Goal: Information Seeking & Learning: Learn about a topic

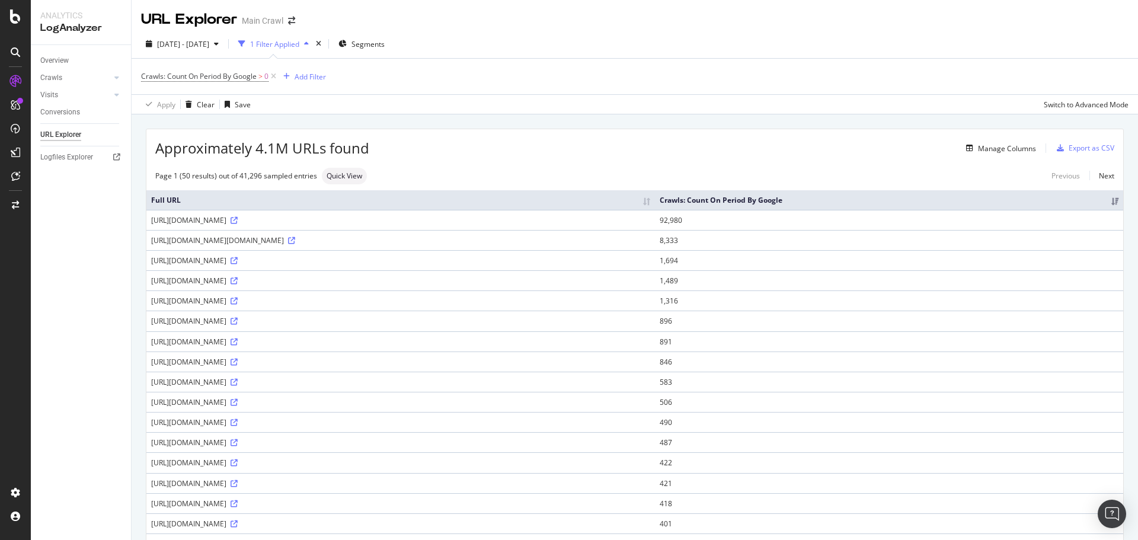
click at [460, 41] on div "[DATE] - [DATE] 1 Filter Applied Segments" at bounding box center [635, 46] width 1006 height 24
click at [362, 24] on div "URL Explorer Main Crawl" at bounding box center [635, 15] width 1006 height 30
click at [1010, 101] on div "Apply Clear Save Switch to Advanced Mode" at bounding box center [635, 104] width 1006 height 20
click at [366, 87] on div "Crawls: Count On Period By Google > 0 Add Filter" at bounding box center [634, 77] width 987 height 36
click at [70, 107] on div "Overview" at bounding box center [61, 110] width 34 height 12
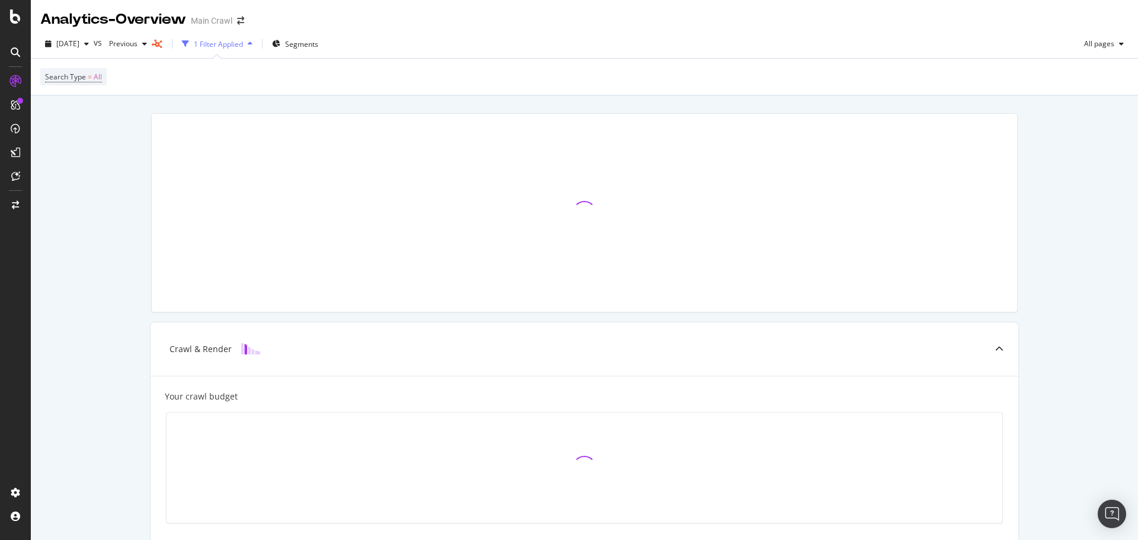
click at [406, 48] on div "2025 Sep. 24th vs Previous 1 Filter Applied Segments All pages" at bounding box center [584, 46] width 1107 height 24
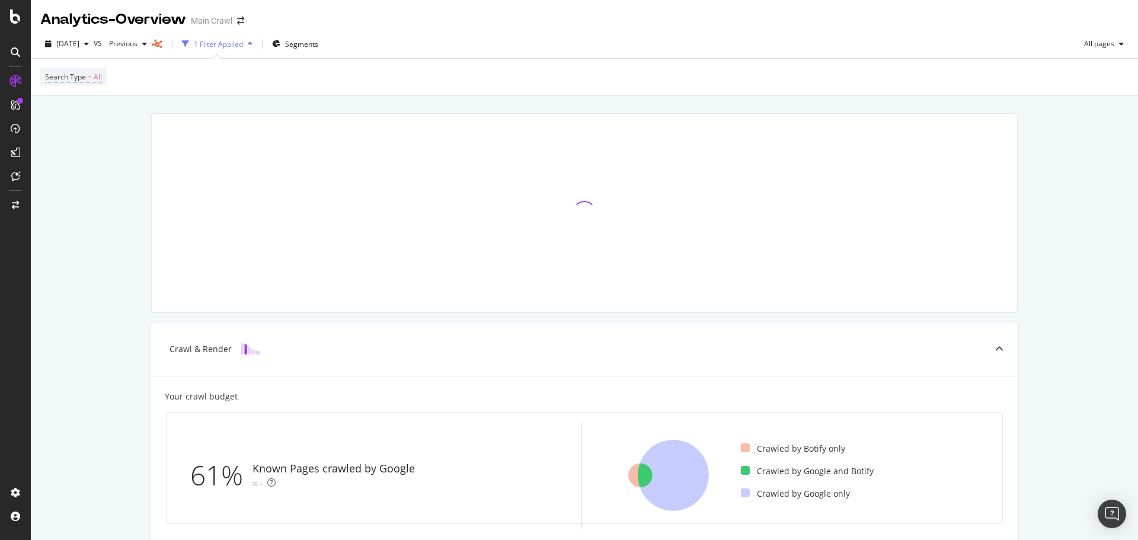
click at [412, 27] on div "Analytics - Overview Main Crawl" at bounding box center [584, 15] width 1107 height 30
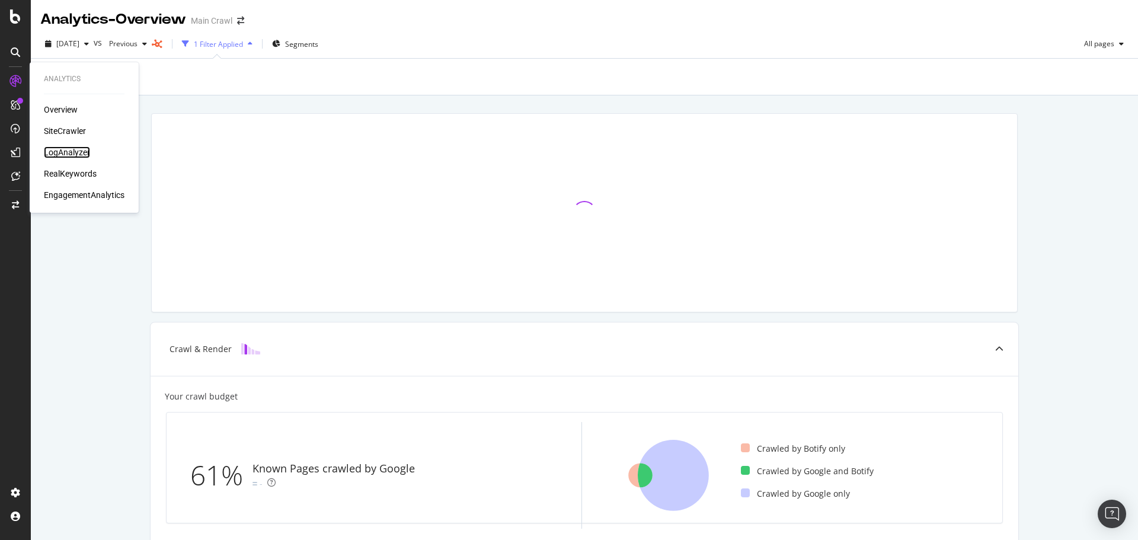
click at [65, 150] on div "LogAnalyzer" at bounding box center [67, 152] width 46 height 12
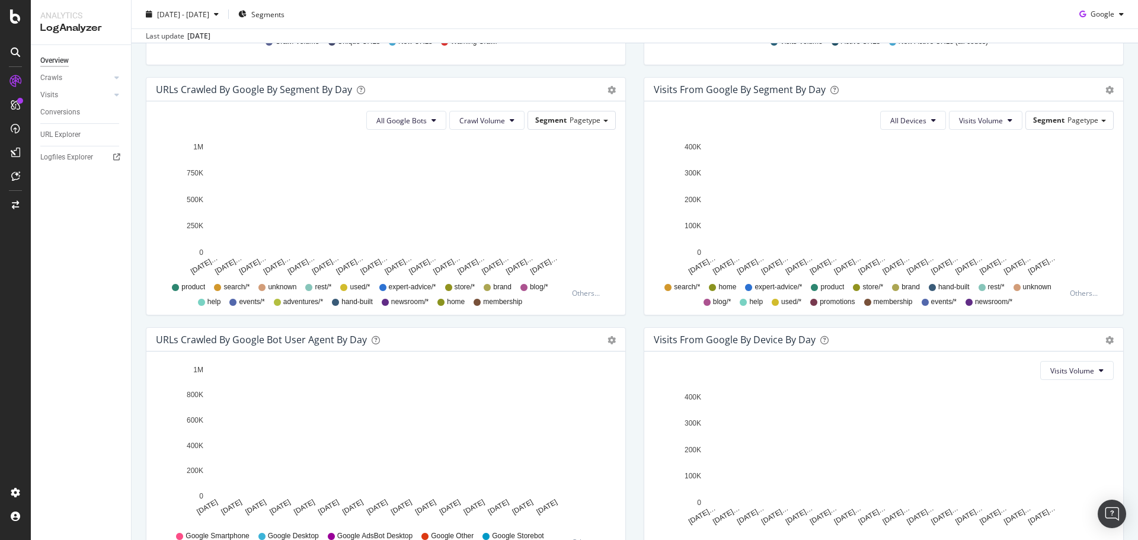
scroll to position [415, 0]
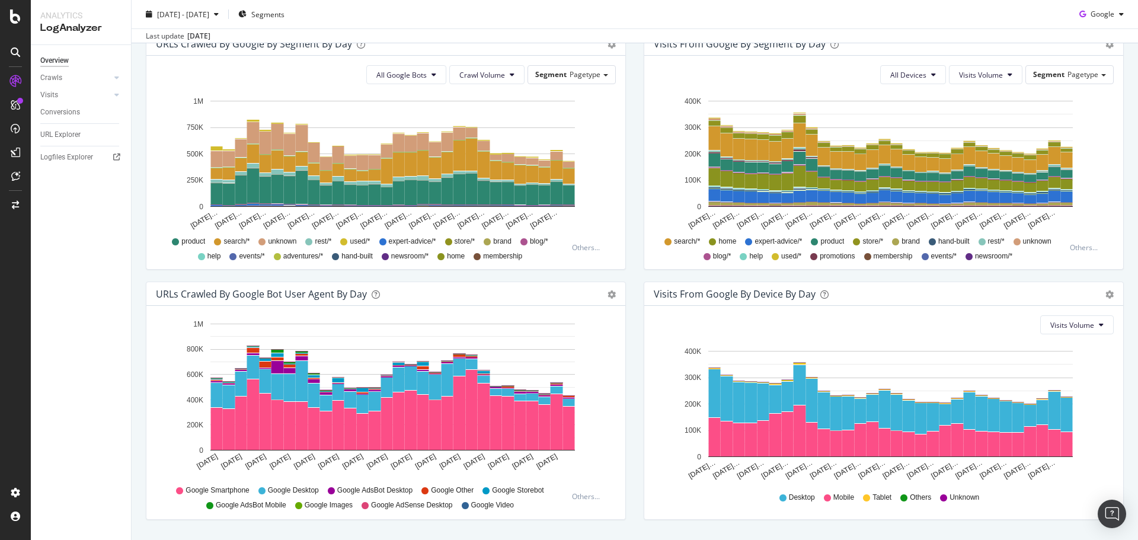
click at [618, 343] on div "Hold CTRL while clicking to filter the report. Aug 25 2025 Aug 27 2025 Aug 29 2…" at bounding box center [385, 412] width 479 height 213
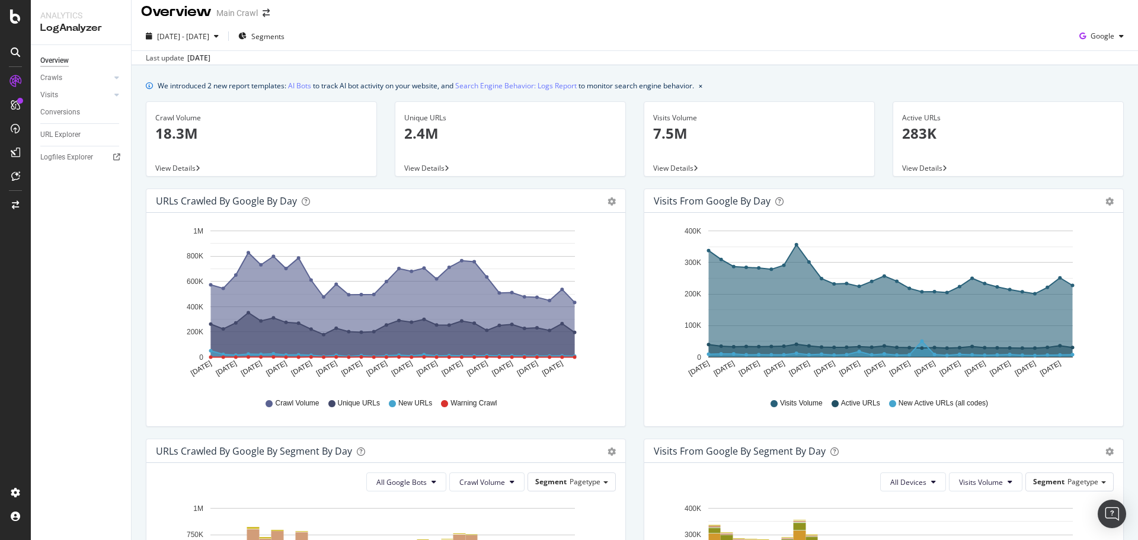
scroll to position [0, 0]
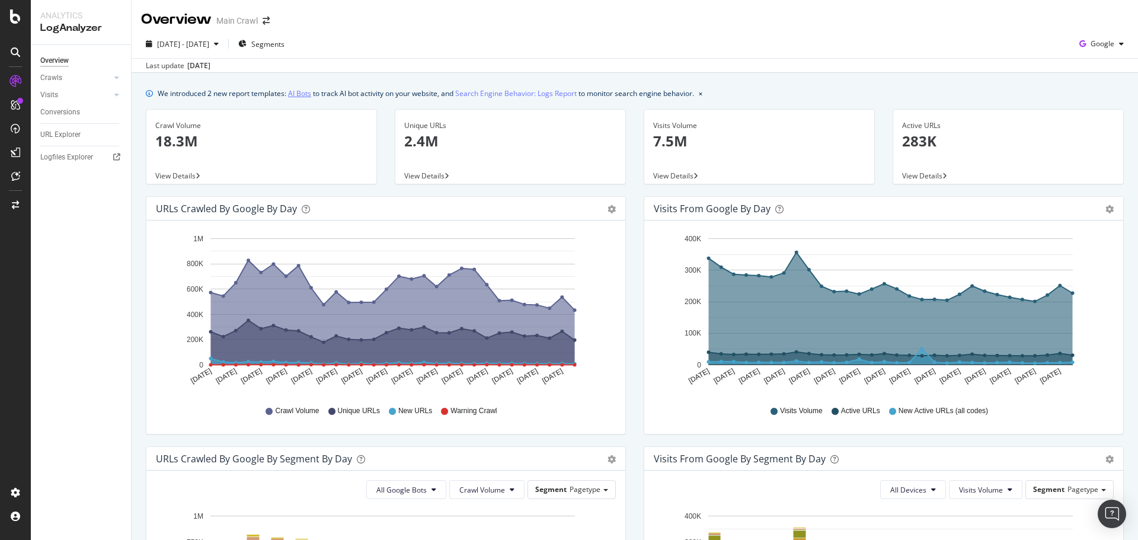
click at [303, 88] on link "AI Bots" at bounding box center [299, 93] width 23 height 12
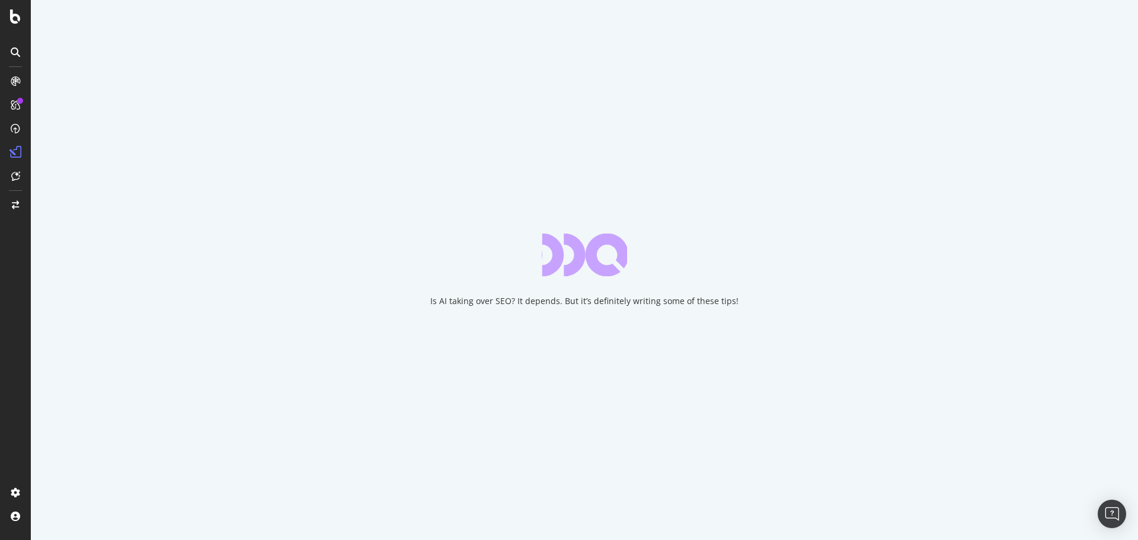
click at [688, 291] on div "Is AI taking over SEO? It depends. But it’s definitely writing some of these ti…" at bounding box center [584, 270] width 1107 height 540
click at [789, 279] on div "Is AI taking over SEO? It depends. But it’s definitely writing some of these ti…" at bounding box center [584, 270] width 1107 height 540
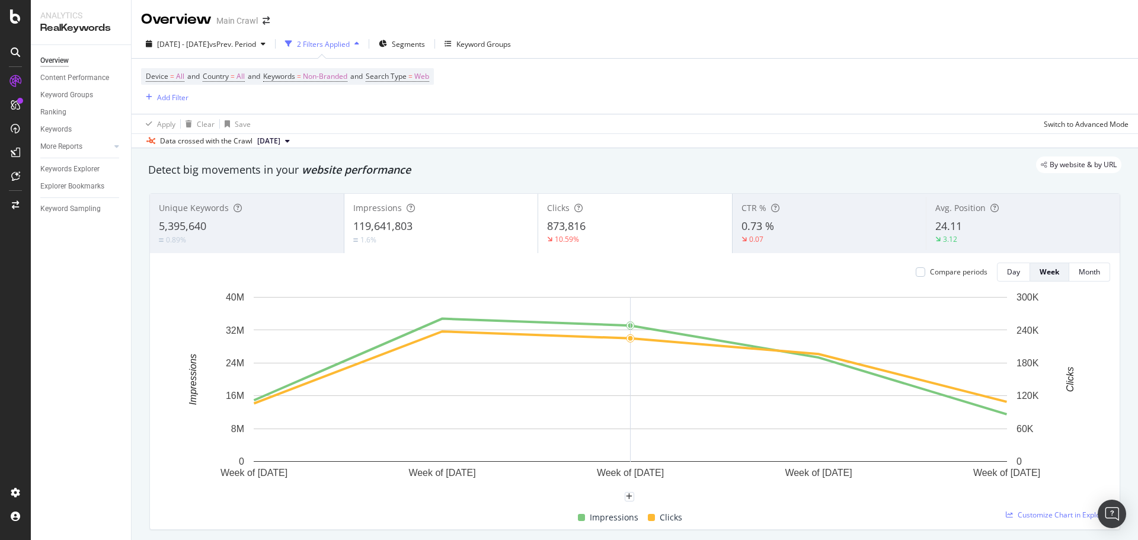
scroll to position [296, 0]
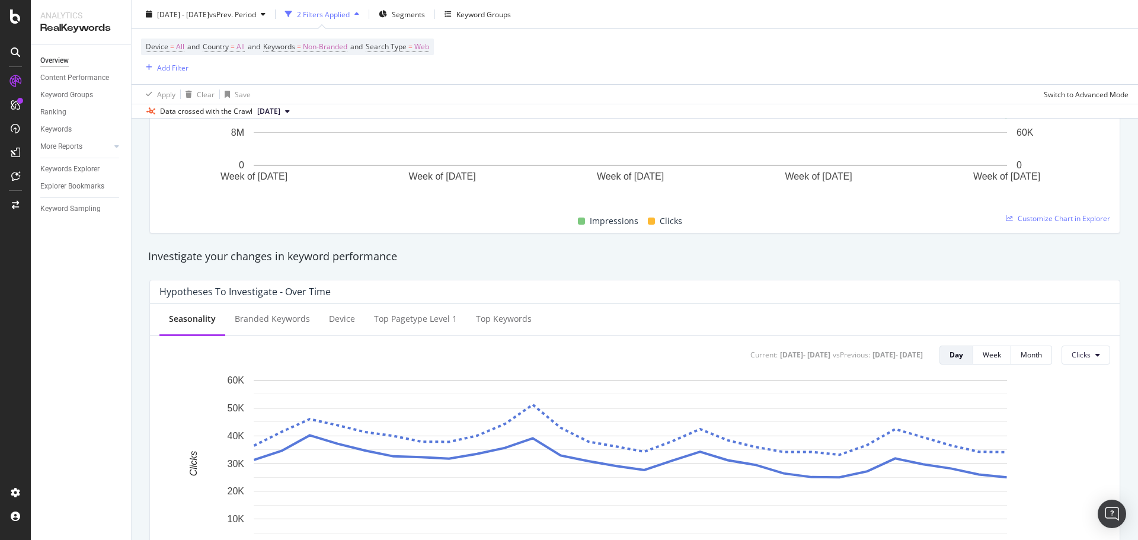
click at [673, 287] on div "Hypotheses to Investigate - Over Time" at bounding box center [631, 292] width 944 height 12
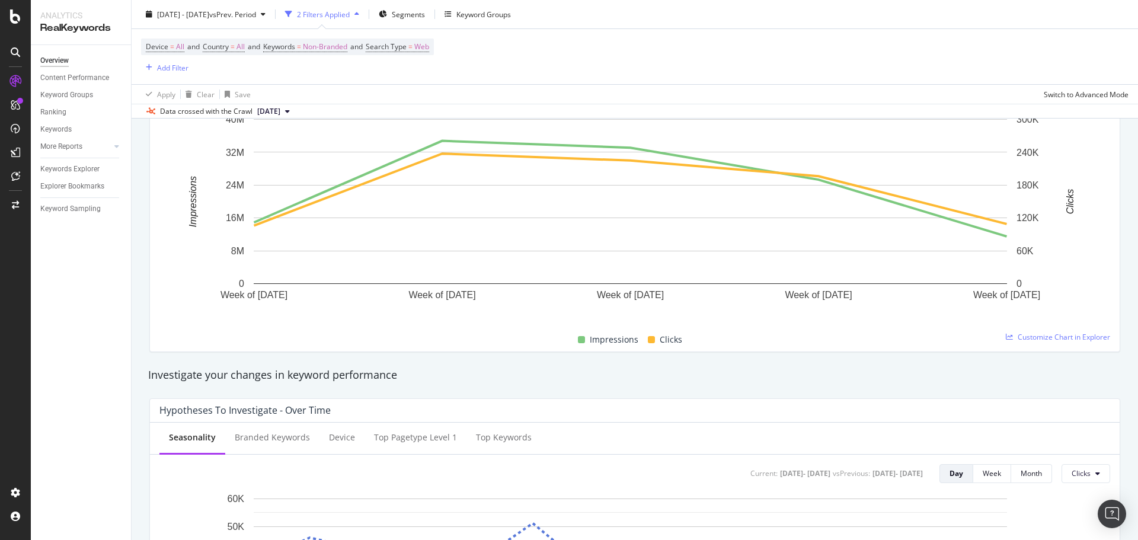
scroll to position [0, 0]
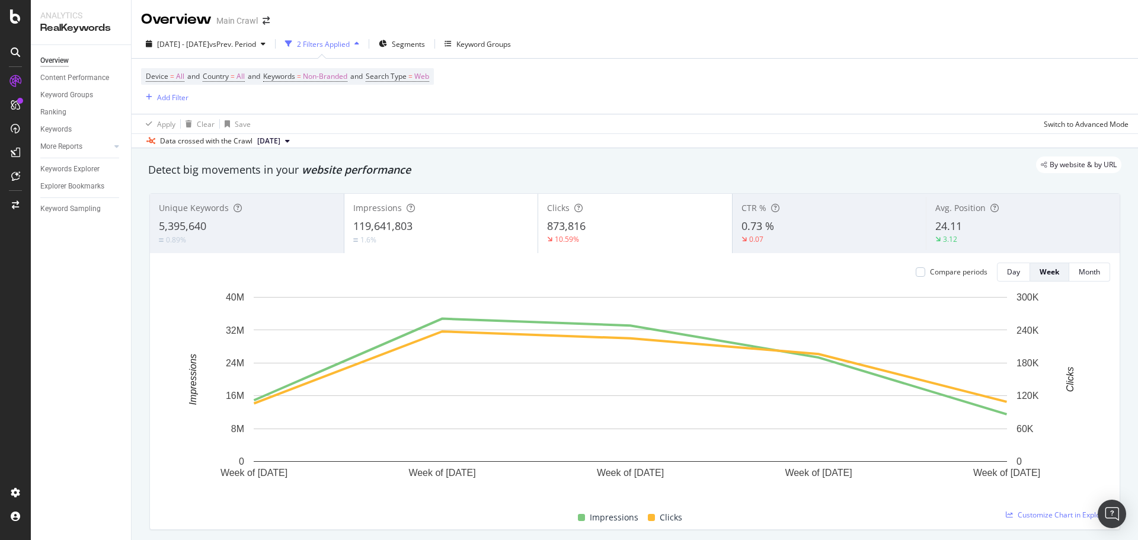
click at [518, 100] on div "Device = All and Country = All and Keywords = Non-Branded and Search Type = Web…" at bounding box center [634, 86] width 987 height 55
